Goal: Task Accomplishment & Management: Manage account settings

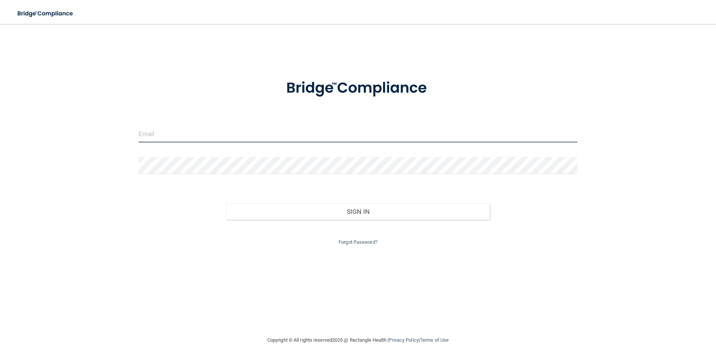
click at [248, 139] on input "email" at bounding box center [357, 134] width 439 height 17
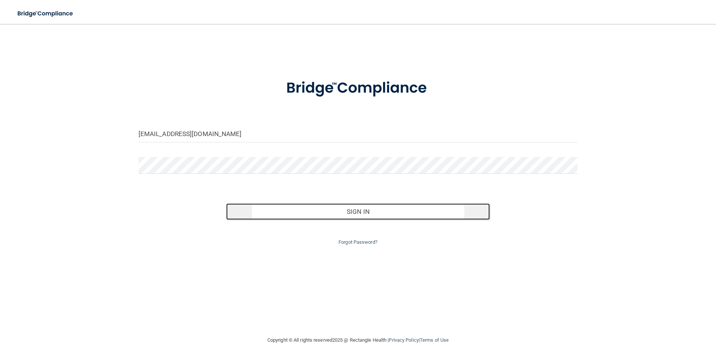
click at [361, 214] on button "Sign In" at bounding box center [358, 212] width 264 height 16
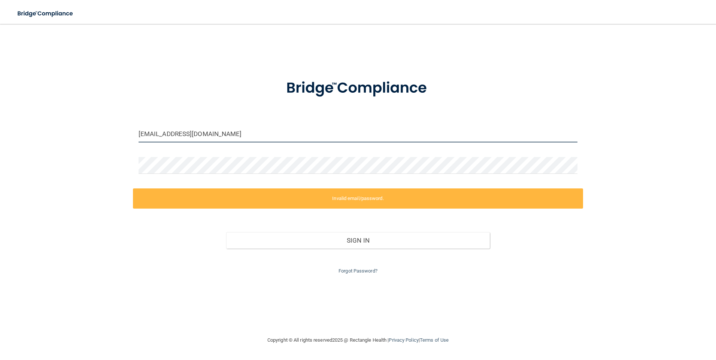
click at [159, 133] on input "[EMAIL_ADDRESS][DOMAIN_NAME]" at bounding box center [357, 134] width 439 height 17
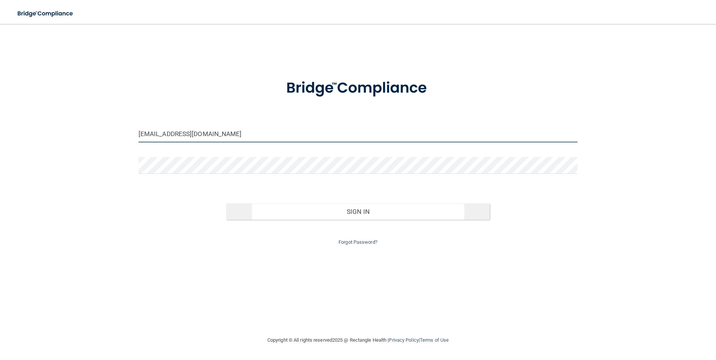
type input "[EMAIL_ADDRESS][DOMAIN_NAME]"
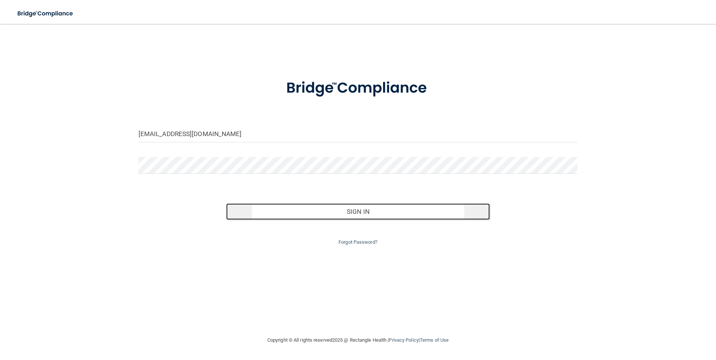
click at [284, 212] on button "Sign In" at bounding box center [358, 212] width 264 height 16
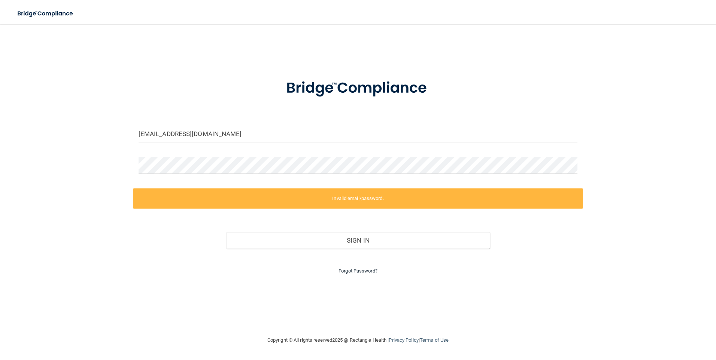
click at [361, 271] on link "Forgot Password?" at bounding box center [357, 271] width 39 height 6
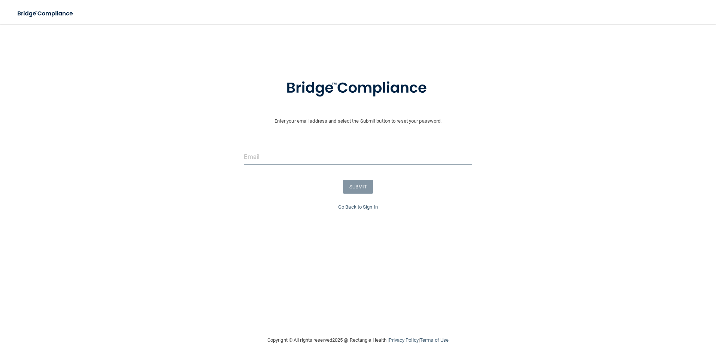
click at [302, 153] on input "email" at bounding box center [358, 157] width 229 height 17
type input "[EMAIL_ADDRESS][DOMAIN_NAME]"
click at [364, 189] on button "SUBMIT" at bounding box center [358, 187] width 30 height 14
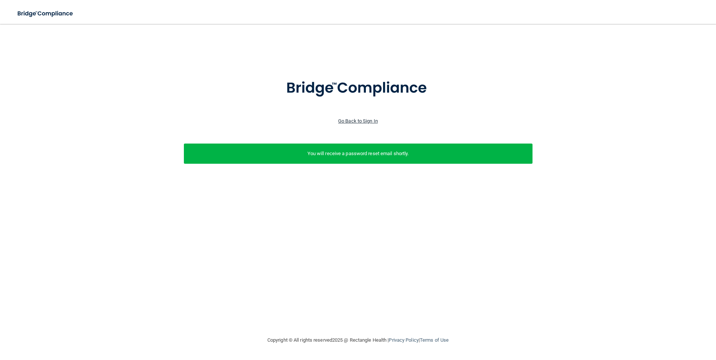
click at [350, 122] on link "Go Back to Sign In" at bounding box center [358, 121] width 40 height 6
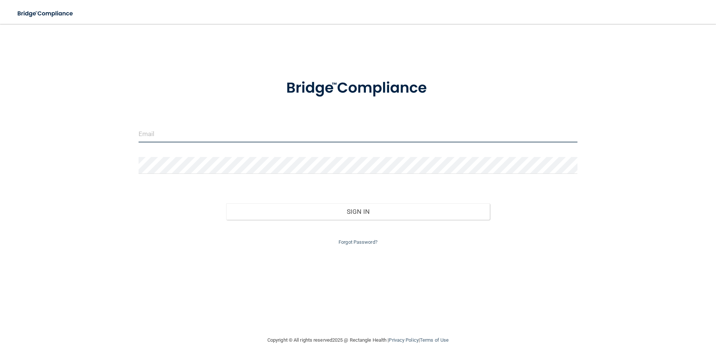
click at [189, 136] on input "email" at bounding box center [357, 134] width 439 height 17
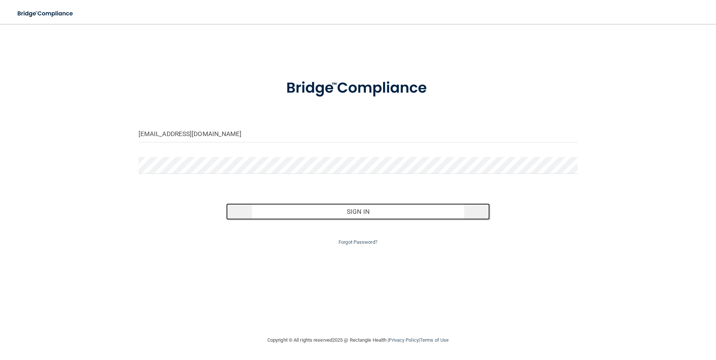
click at [346, 213] on button "Sign In" at bounding box center [358, 212] width 264 height 16
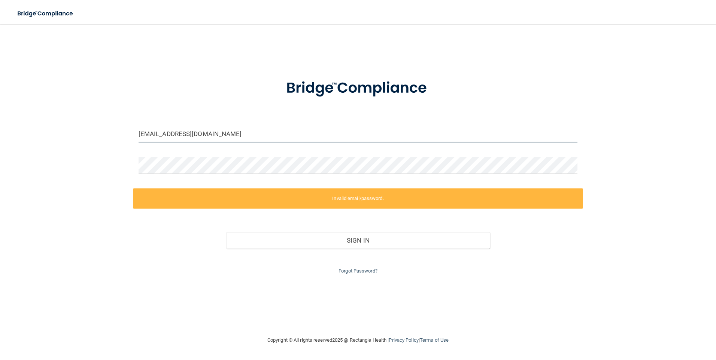
click at [158, 135] on input "[EMAIL_ADDRESS][DOMAIN_NAME]" at bounding box center [357, 134] width 439 height 17
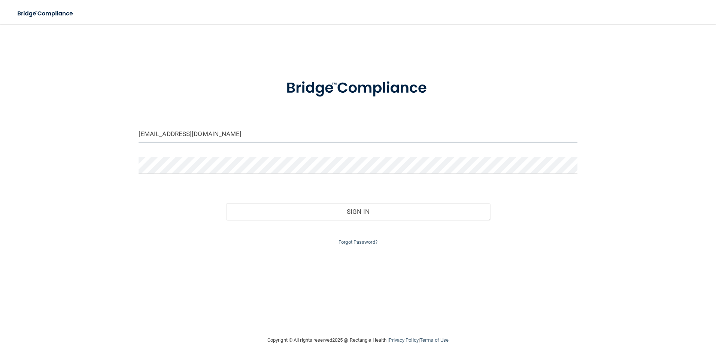
type input "[EMAIL_ADDRESS][DOMAIN_NAME]"
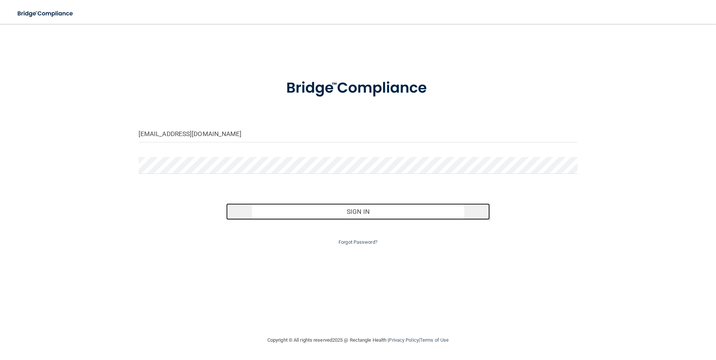
click at [355, 214] on button "Sign In" at bounding box center [358, 212] width 264 height 16
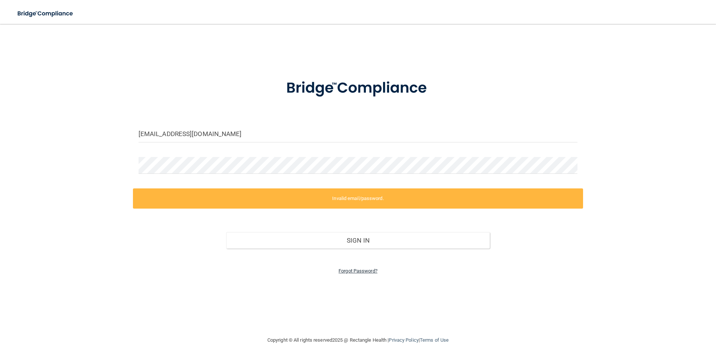
click at [354, 271] on link "Forgot Password?" at bounding box center [357, 271] width 39 height 6
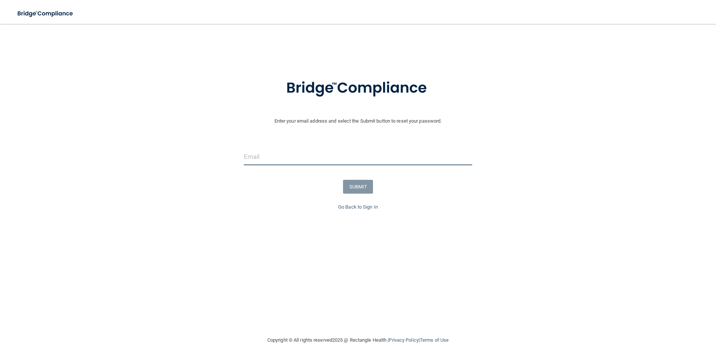
click at [261, 156] on input "email" at bounding box center [358, 157] width 229 height 17
click at [327, 150] on input "[EMAIL_ADDRESS][DOMAIN_NAME]" at bounding box center [358, 157] width 229 height 17
type input "[EMAIL_ADDRESS][DOMAIN_NAME]"
click at [199, 190] on div "SUBMIT" at bounding box center [357, 187] width 719 height 14
click at [361, 187] on button "SUBMIT" at bounding box center [358, 187] width 30 height 14
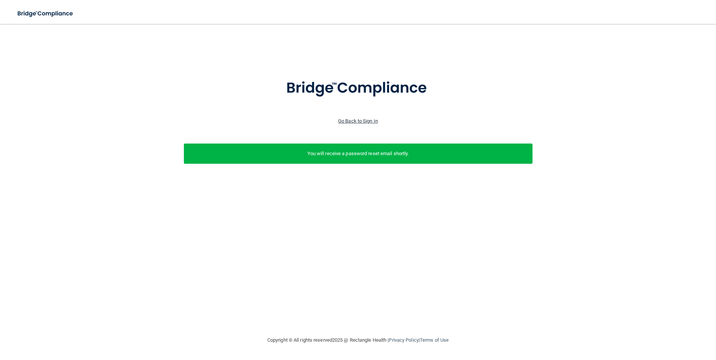
click at [356, 122] on link "Go Back to Sign In" at bounding box center [358, 121] width 40 height 6
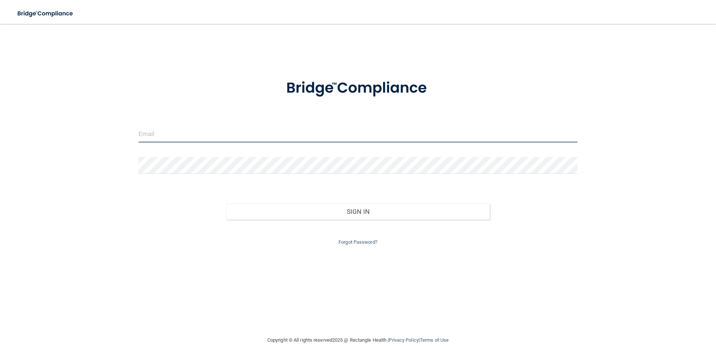
click at [180, 138] on input "email" at bounding box center [357, 134] width 439 height 17
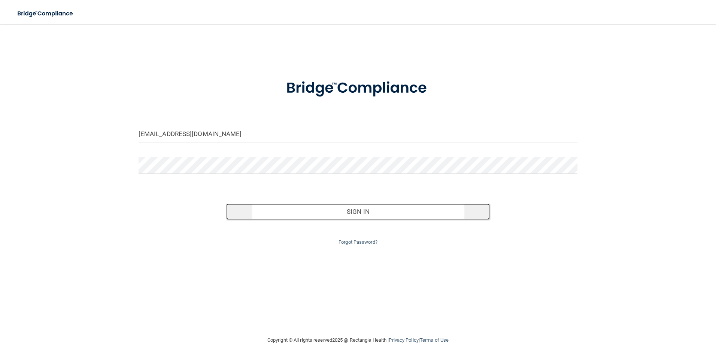
click at [328, 211] on button "Sign In" at bounding box center [358, 212] width 264 height 16
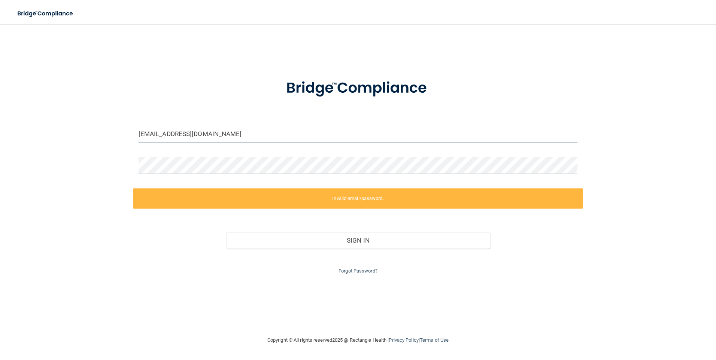
click at [161, 133] on input "[EMAIL_ADDRESS][DOMAIN_NAME]" at bounding box center [357, 134] width 439 height 17
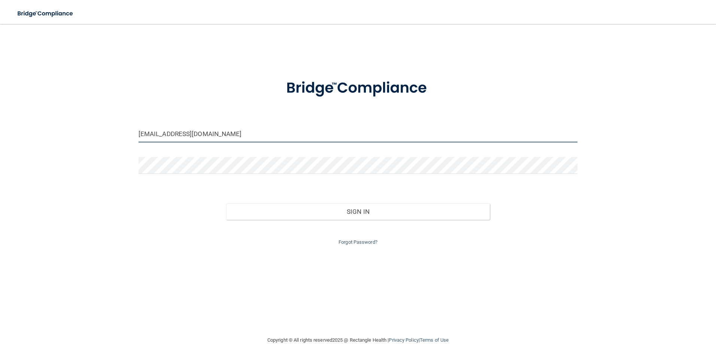
type input "[EMAIL_ADDRESS][DOMAIN_NAME]"
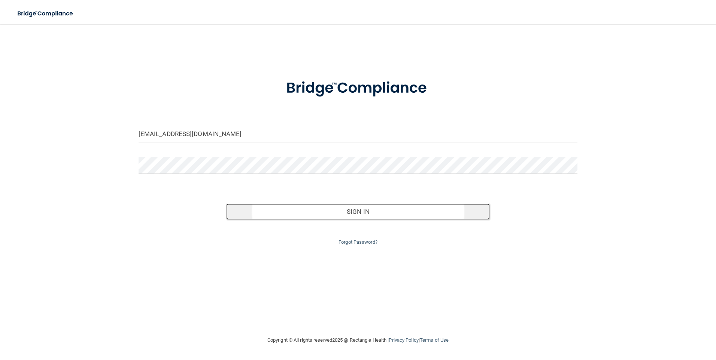
click at [334, 209] on button "Sign In" at bounding box center [358, 212] width 264 height 16
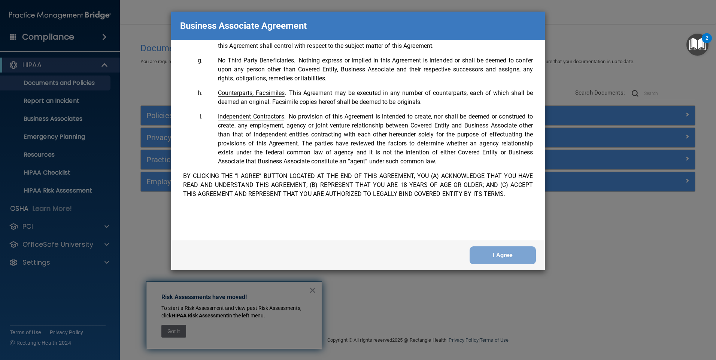
scroll to position [1526, 0]
click at [503, 255] on button "I Agree" at bounding box center [502, 256] width 66 height 18
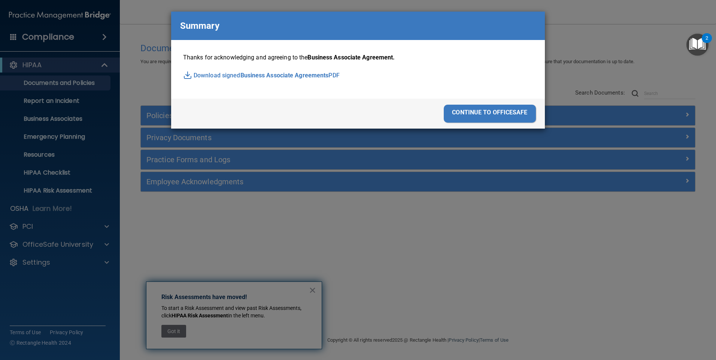
click at [477, 117] on div "continue to officesafe" at bounding box center [490, 114] width 92 height 18
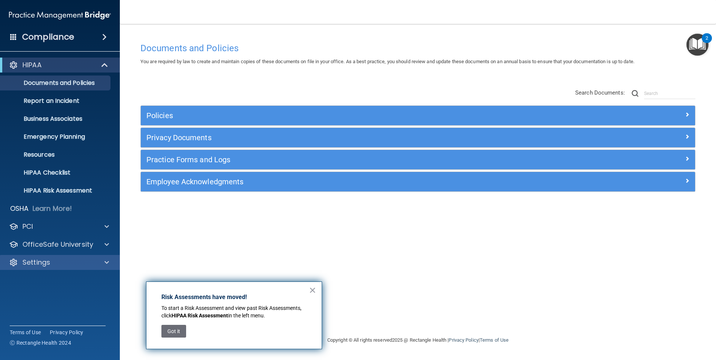
click at [56, 268] on div "Settings" at bounding box center [60, 262] width 120 height 15
click at [77, 259] on div "Settings" at bounding box center [49, 262] width 93 height 9
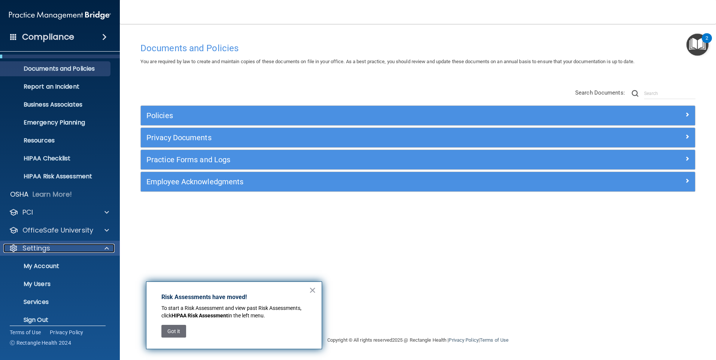
scroll to position [22, 0]
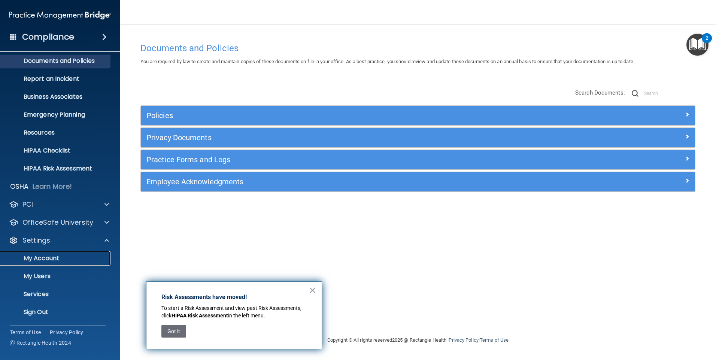
click at [45, 261] on p "My Account" at bounding box center [56, 258] width 102 height 7
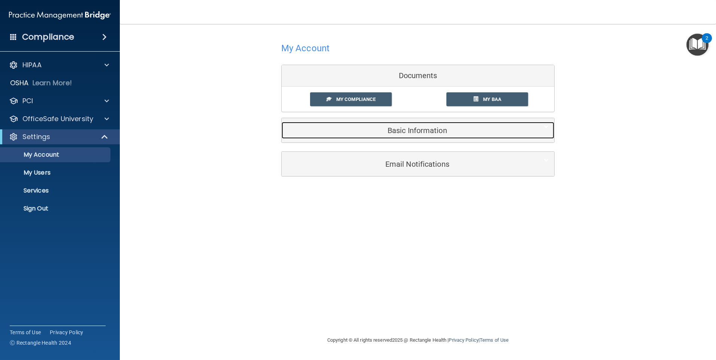
click at [414, 131] on h5 "Basic Information" at bounding box center [406, 131] width 238 height 8
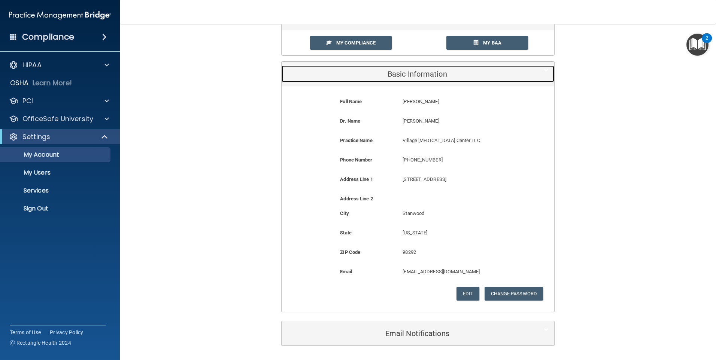
scroll to position [43, 0]
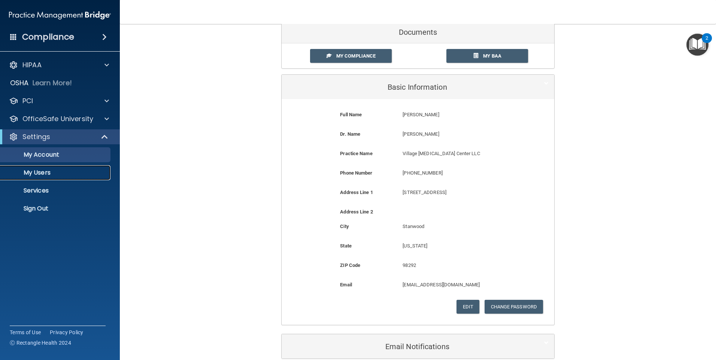
click at [34, 173] on p "My Users" at bounding box center [56, 172] width 102 height 7
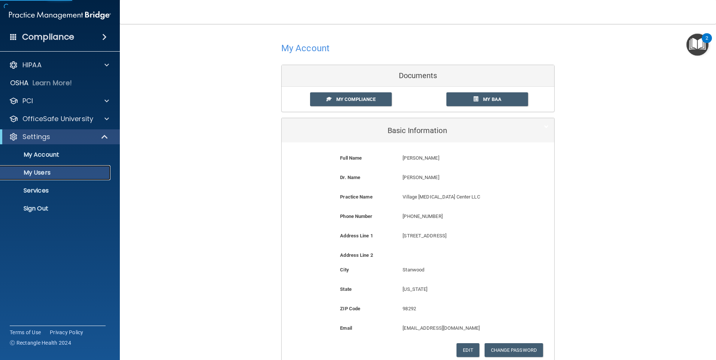
select select "20"
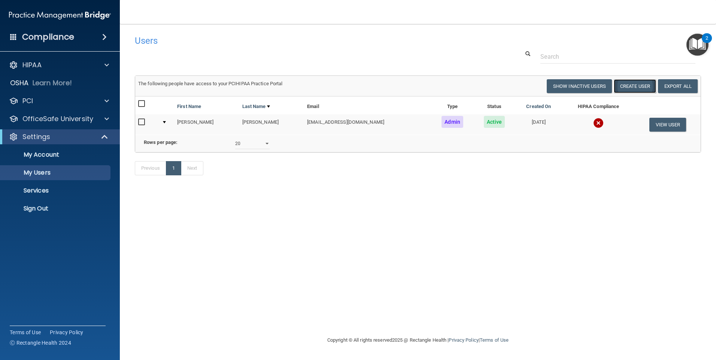
click at [634, 86] on button "Create User" at bounding box center [635, 86] width 42 height 14
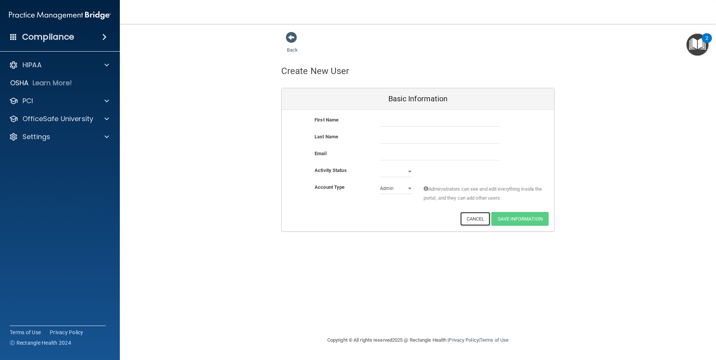
click at [477, 222] on button "Cancel" at bounding box center [475, 219] width 30 height 14
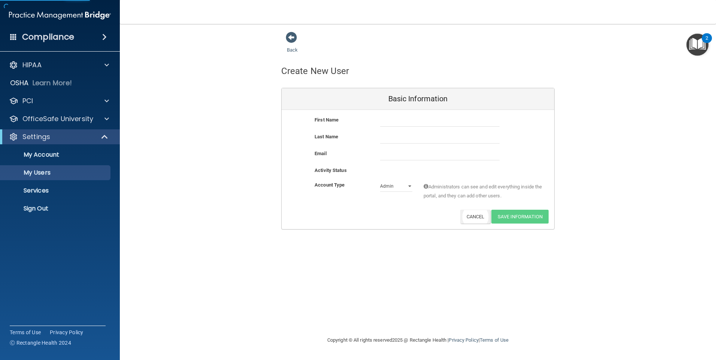
select select "20"
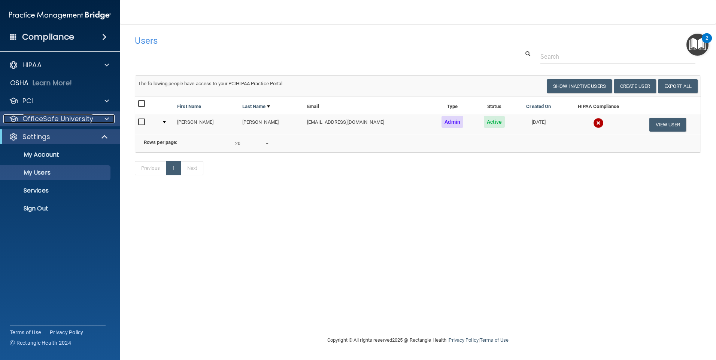
click at [77, 117] on p "OfficeSafe University" at bounding box center [57, 119] width 71 height 9
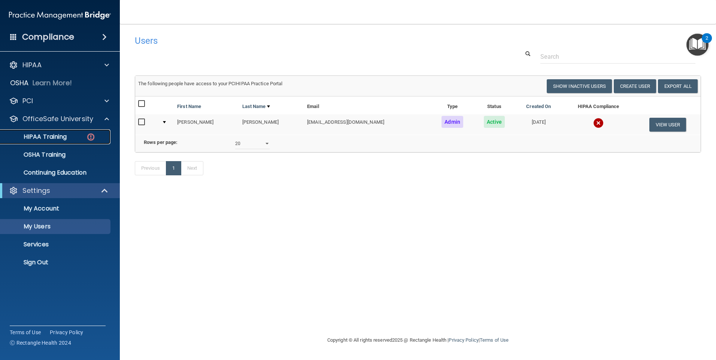
click at [54, 137] on p "HIPAA Training" at bounding box center [36, 136] width 62 height 7
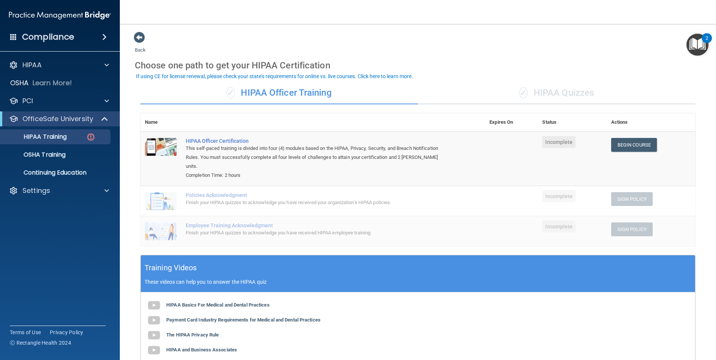
click at [494, 96] on div "✓ HIPAA Quizzes" at bounding box center [556, 93] width 277 height 22
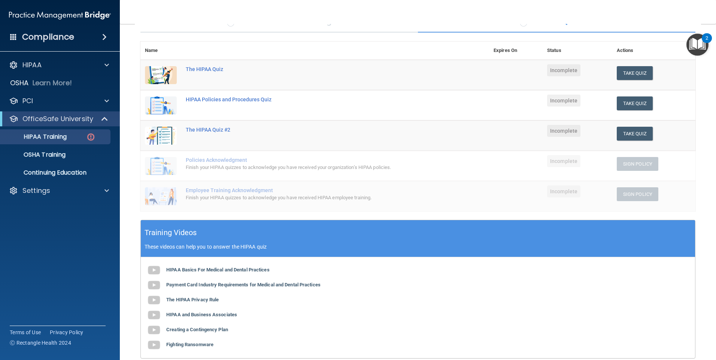
scroll to position [89, 0]
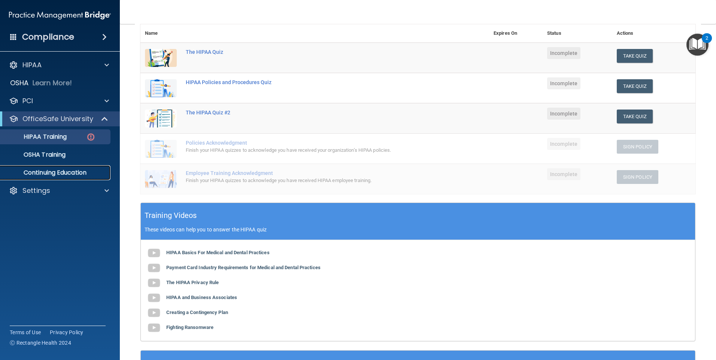
click at [58, 173] on p "Continuing Education" at bounding box center [56, 172] width 102 height 7
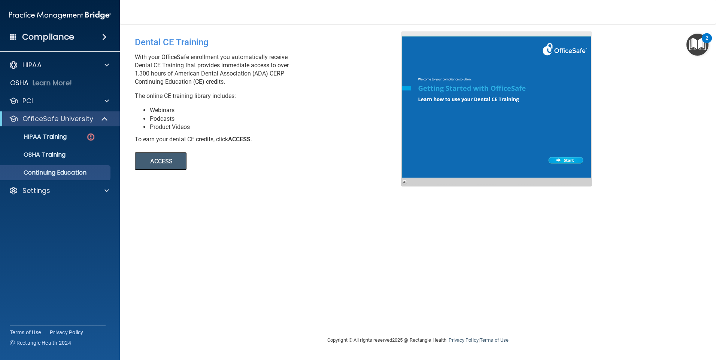
click at [161, 161] on button "ACCESS" at bounding box center [161, 161] width 52 height 18
click at [96, 61] on div at bounding box center [105, 65] width 19 height 9
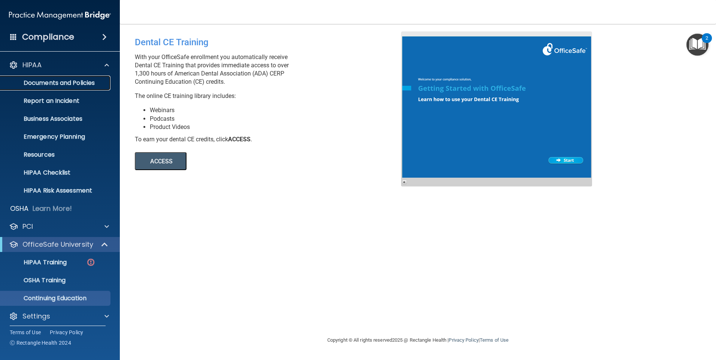
click at [71, 85] on p "Documents and Policies" at bounding box center [56, 82] width 102 height 7
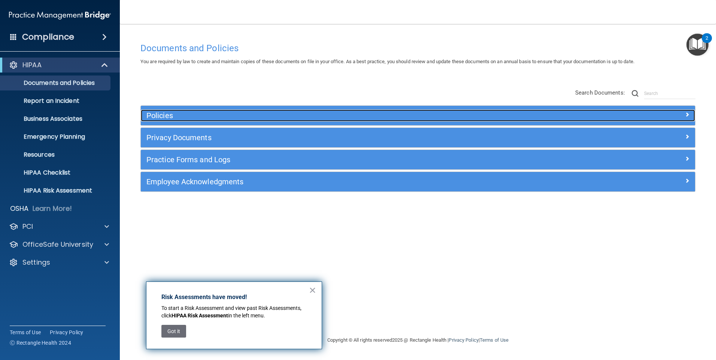
click at [174, 118] on h5 "Policies" at bounding box center [348, 116] width 404 height 8
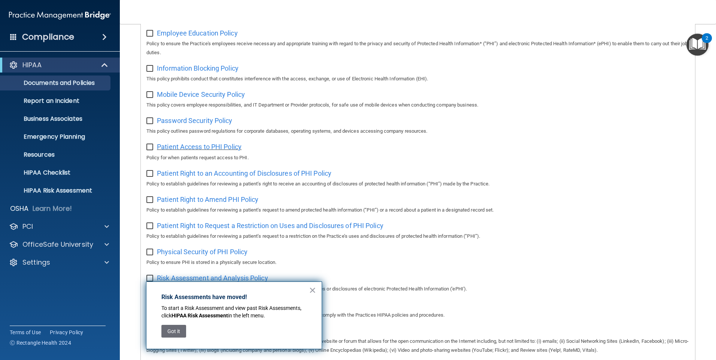
scroll to position [299, 0]
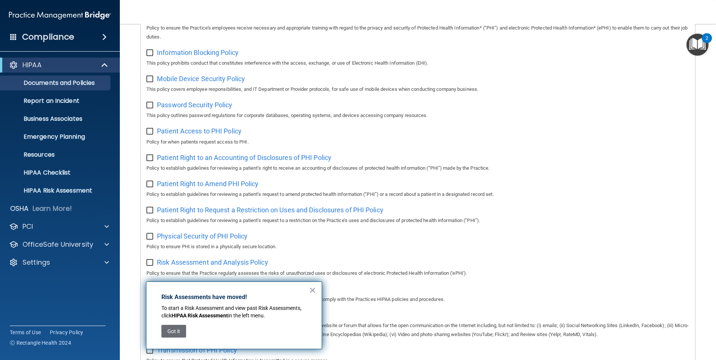
click at [316, 293] on div "× Risk Assessments have moved! To start a Risk Assessment and view past Risk As…" at bounding box center [234, 316] width 176 height 68
click at [316, 291] on button "×" at bounding box center [312, 290] width 7 height 12
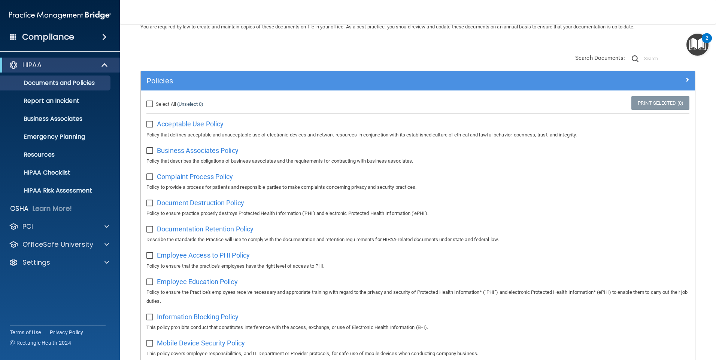
scroll to position [0, 0]
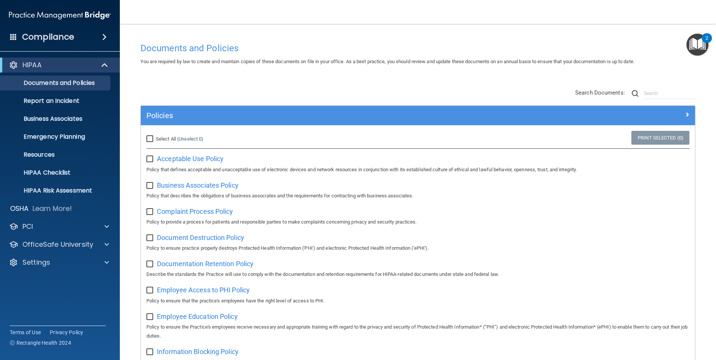
click at [149, 160] on input "checkbox" at bounding box center [150, 159] width 9 height 6
checkbox input "true"
click at [149, 187] on input "checkbox" at bounding box center [150, 186] width 9 height 6
checkbox input "true"
click at [149, 157] on input "checkbox" at bounding box center [150, 159] width 9 height 6
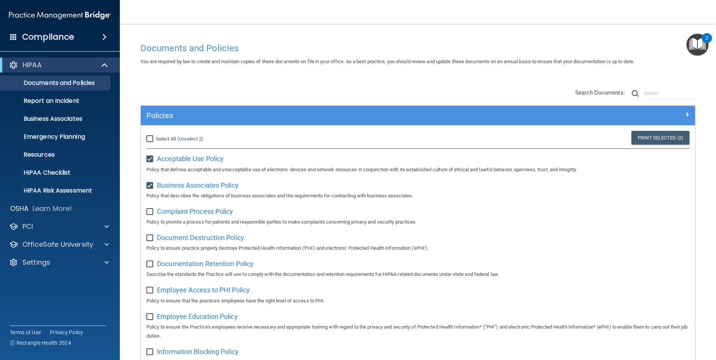
checkbox input "false"
click at [150, 185] on input "checkbox" at bounding box center [150, 186] width 9 height 6
checkbox input "false"
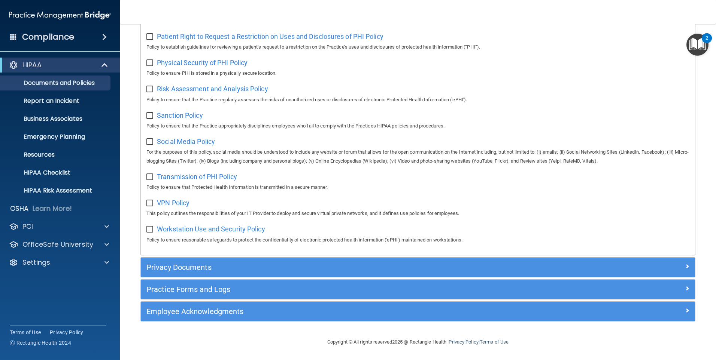
scroll to position [481, 0]
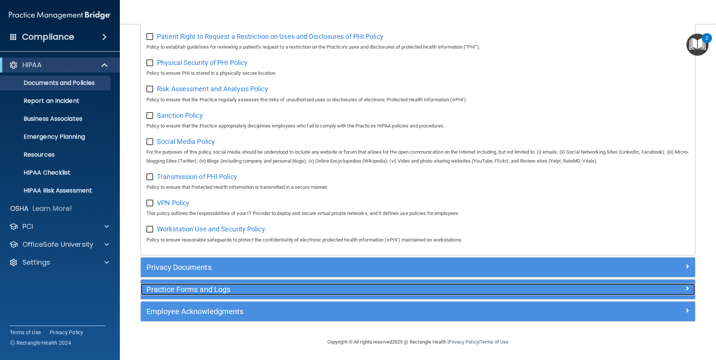
click at [196, 288] on h5 "Practice Forms and Logs" at bounding box center [348, 290] width 404 height 8
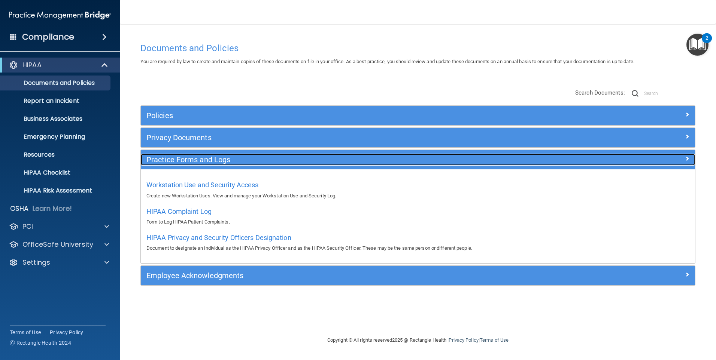
scroll to position [0, 0]
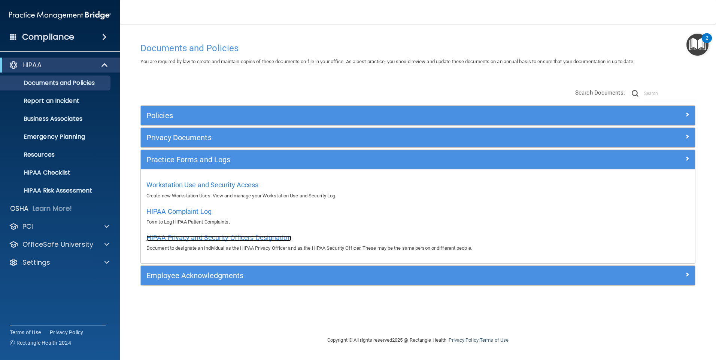
click at [240, 239] on span "HIPAA Privacy and Security Officers Designation" at bounding box center [218, 238] width 145 height 8
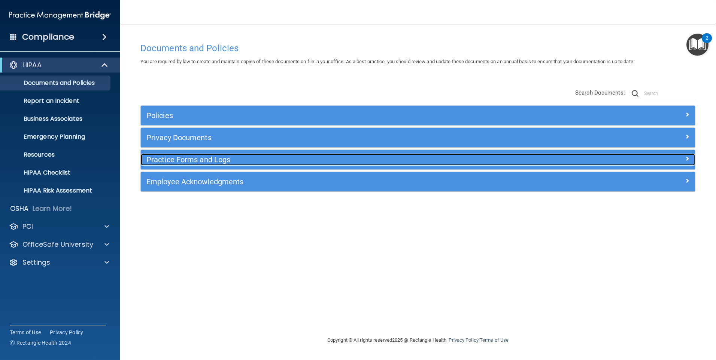
click at [193, 160] on h5 "Practice Forms and Logs" at bounding box center [348, 160] width 404 height 8
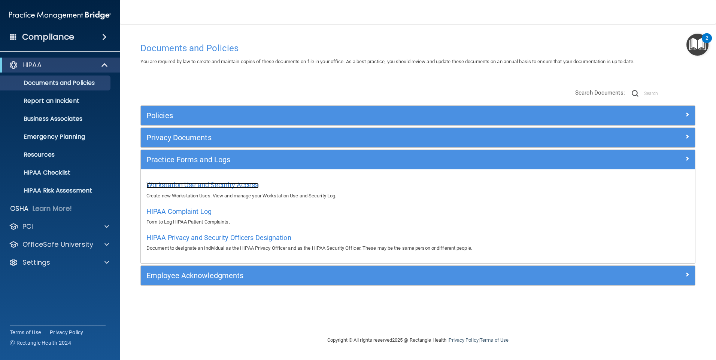
click at [173, 186] on span "Workstation Use and Security Access" at bounding box center [202, 185] width 112 height 8
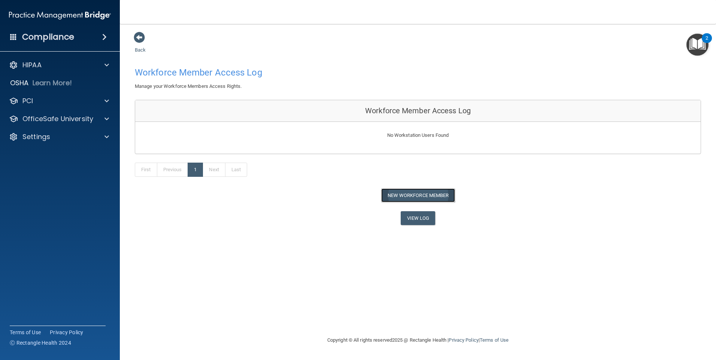
click at [409, 195] on button "New Workforce Member" at bounding box center [418, 196] width 74 height 14
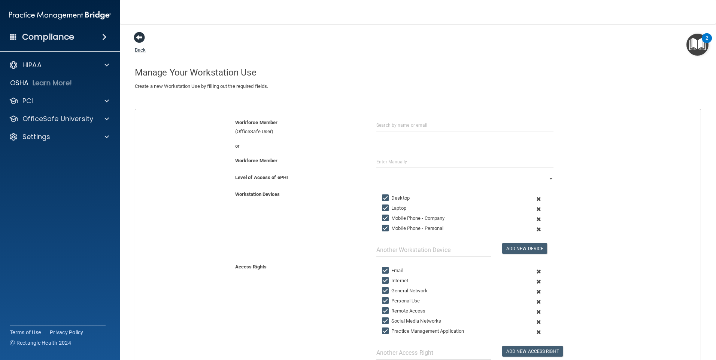
click at [144, 41] on span at bounding box center [139, 37] width 11 height 11
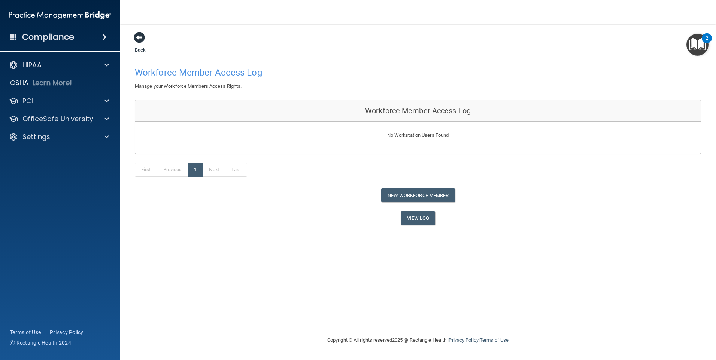
click at [139, 37] on span at bounding box center [139, 37] width 11 height 11
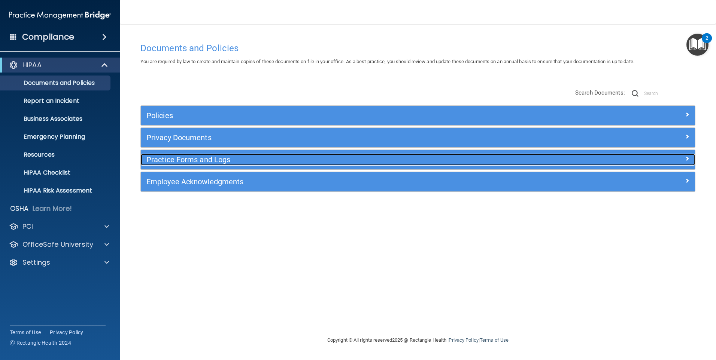
click at [218, 161] on h5 "Practice Forms and Logs" at bounding box center [348, 160] width 404 height 8
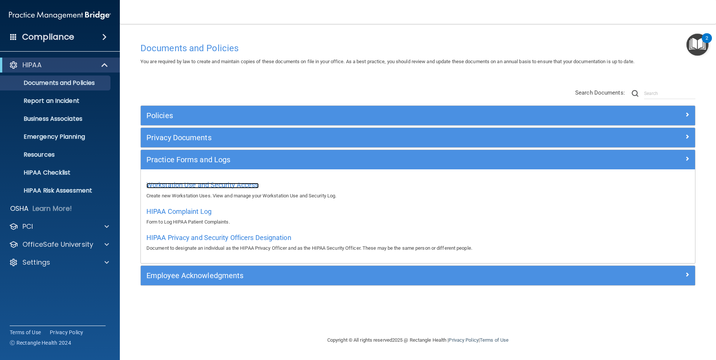
click at [247, 185] on span "Workstation Use and Security Access" at bounding box center [202, 185] width 112 height 8
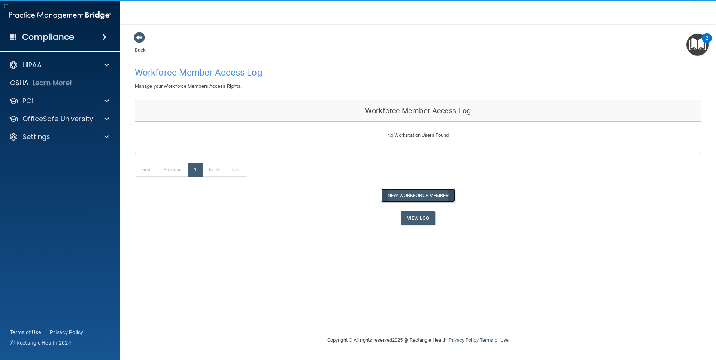
click at [398, 197] on button "New Workforce Member" at bounding box center [418, 196] width 74 height 14
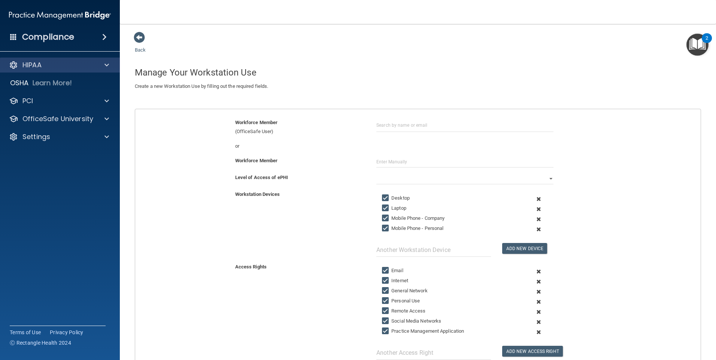
click at [77, 71] on div "HIPAA" at bounding box center [60, 65] width 120 height 15
click at [139, 38] on span at bounding box center [139, 37] width 11 height 11
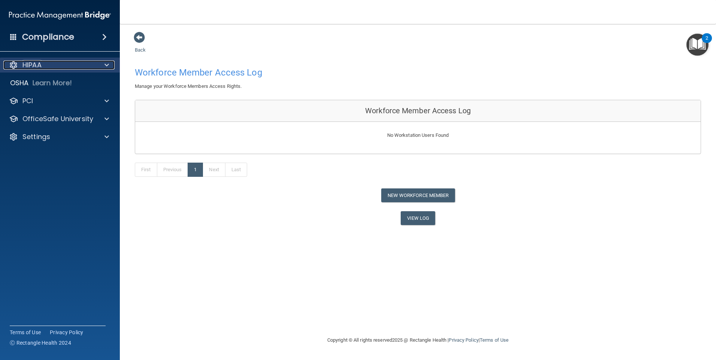
click at [84, 64] on div "HIPAA" at bounding box center [49, 65] width 93 height 9
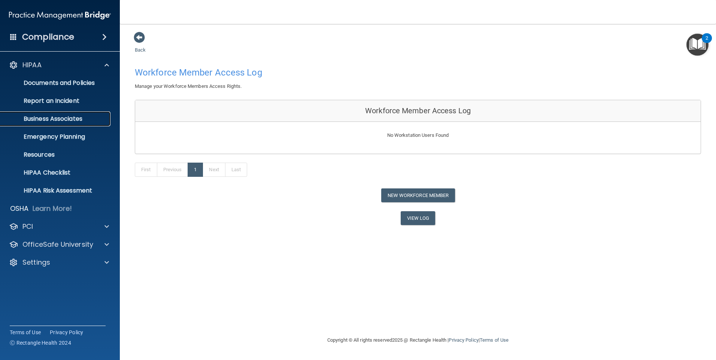
click at [64, 120] on p "Business Associates" at bounding box center [56, 118] width 102 height 7
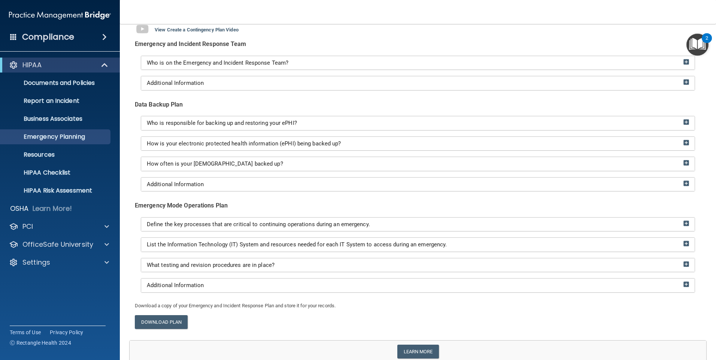
scroll to position [75, 0]
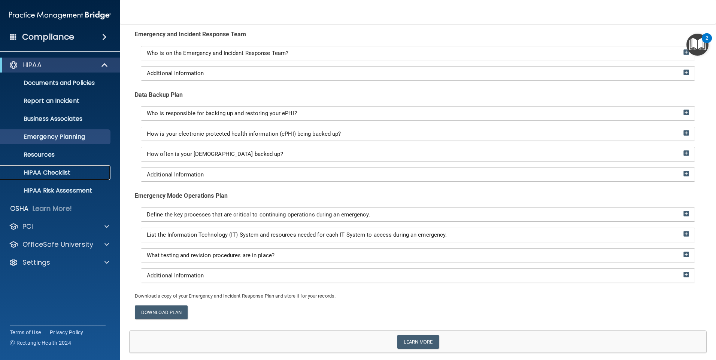
click at [54, 172] on p "HIPAA Checklist" at bounding box center [56, 172] width 102 height 7
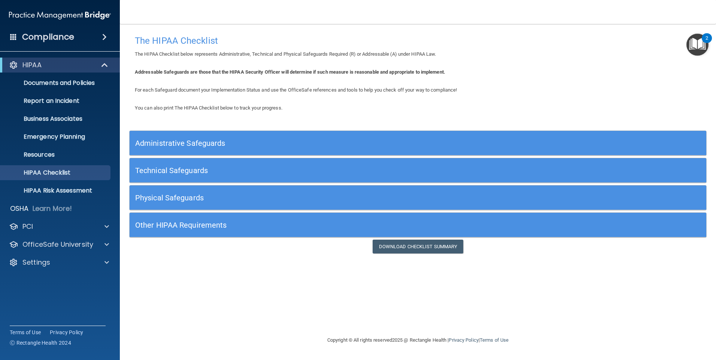
click at [261, 138] on div "Administrative Safeguards" at bounding box center [346, 143] width 432 height 17
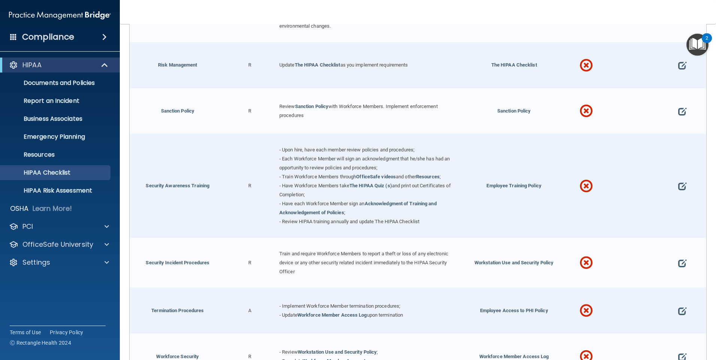
scroll to position [599, 0]
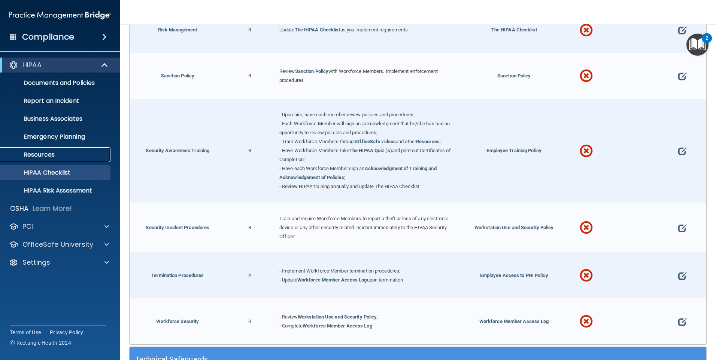
click at [50, 157] on p "Resources" at bounding box center [56, 154] width 102 height 7
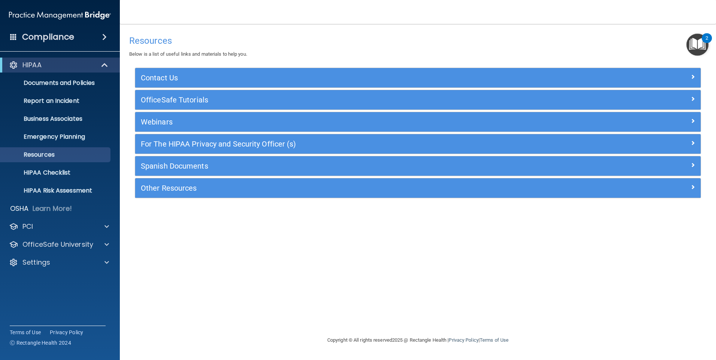
click at [697, 43] on img "Open Resource Center, 2 new notifications" at bounding box center [697, 45] width 22 height 22
